Goal: Find contact information: Find contact information

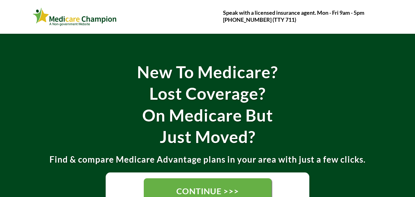
scroll to position [31, 0]
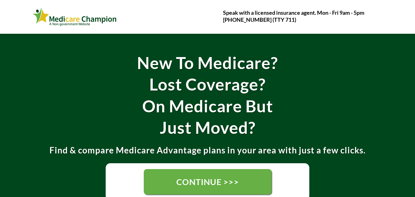
click at [252, 178] on link "CONTINUE >>>" at bounding box center [208, 182] width 128 height 26
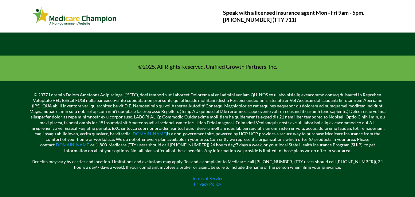
scroll to position [263, 0]
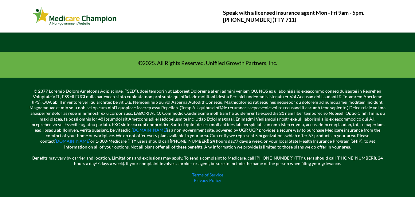
click at [132, 131] on link "[DOMAIN_NAME]" at bounding box center [150, 130] width 36 height 5
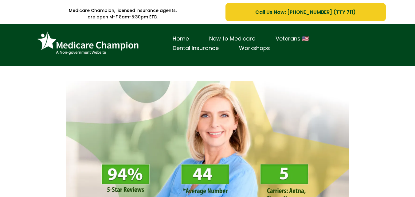
click at [237, 19] on link "Call Us Now: [PHONE_NUMBER] (TTY 711)" at bounding box center [306, 12] width 160 height 18
